Goal: Find specific page/section: Find specific page/section

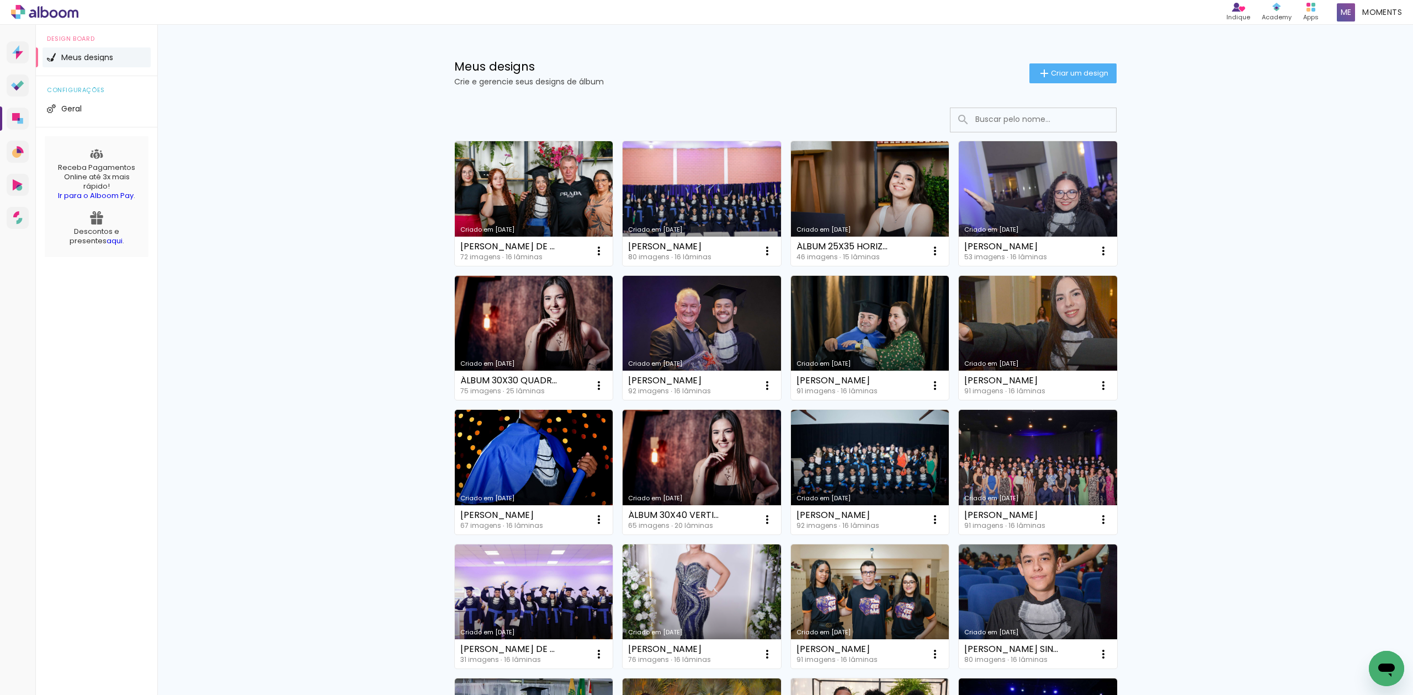
click at [995, 114] on input at bounding box center [1048, 119] width 157 height 23
click at [985, 115] on input "ezequ" at bounding box center [1048, 119] width 157 height 23
click at [990, 118] on input "ezequ" at bounding box center [1048, 119] width 157 height 23
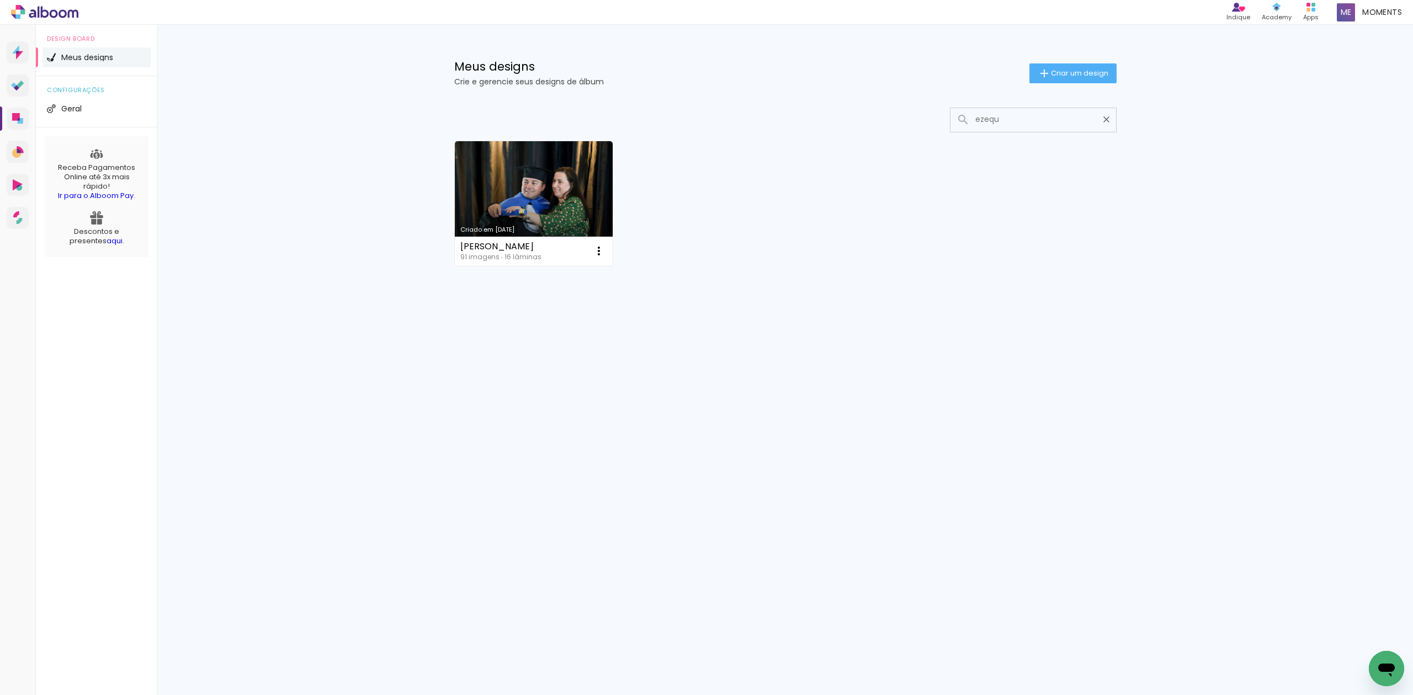
click at [991, 118] on input "ezequ" at bounding box center [1039, 119] width 138 height 23
click at [992, 118] on input "ezequ" at bounding box center [1039, 119] width 138 height 23
type input "ezequ"
type paper-input "ezequ"
